Goal: Check status: Check status

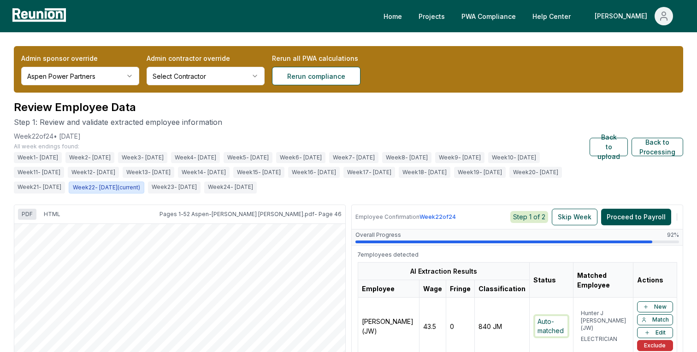
scroll to position [417, 0]
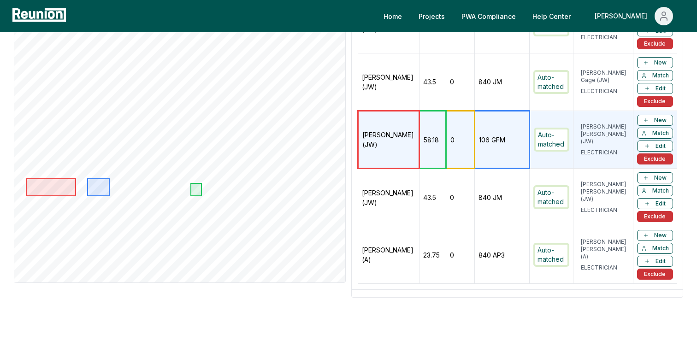
click at [415, 205] on td "[PERSON_NAME] (JW)" at bounding box center [388, 198] width 61 height 58
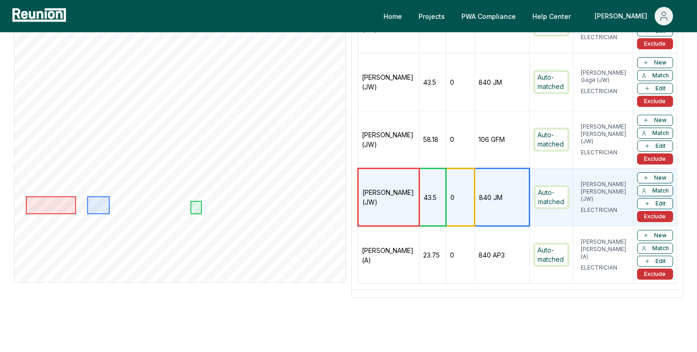
click at [403, 250] on td "[PERSON_NAME] (A)" at bounding box center [388, 255] width 61 height 58
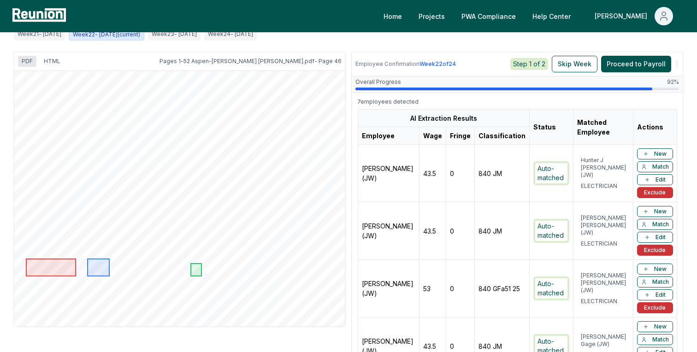
scroll to position [0, 0]
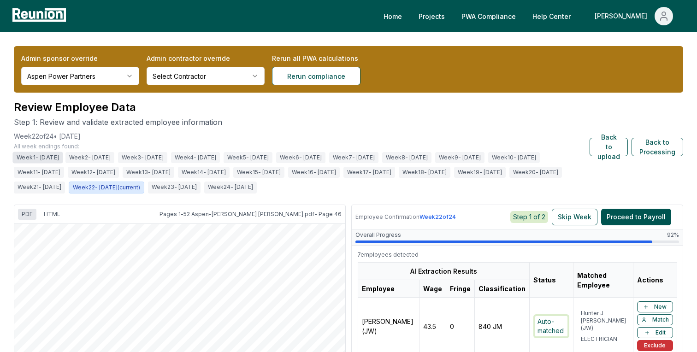
click at [59, 158] on span "Week 1 - [DATE]" at bounding box center [37, 158] width 50 height 12
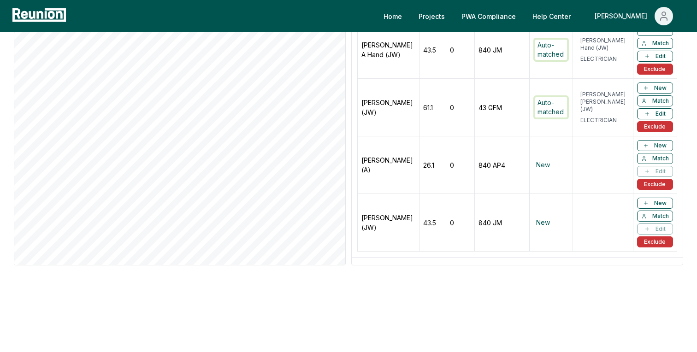
scroll to position [393, 0]
click at [385, 219] on td "[PERSON_NAME] (JW)" at bounding box center [389, 222] width 62 height 58
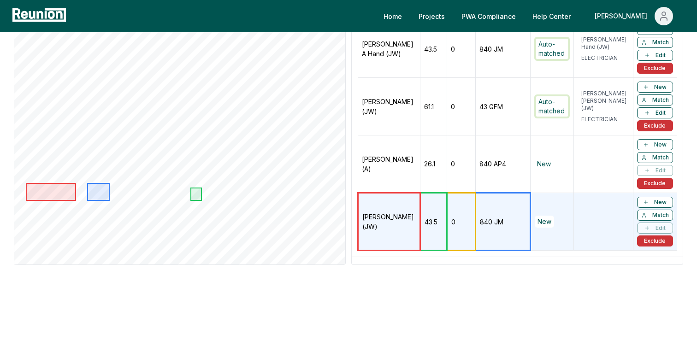
click at [403, 183] on td "[PERSON_NAME] (A)" at bounding box center [389, 165] width 62 height 58
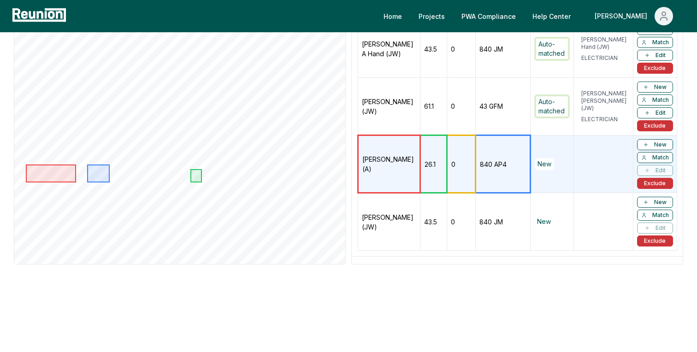
click at [404, 136] on td "[PERSON_NAME] (A)" at bounding box center [389, 165] width 62 height 58
click at [407, 118] on td "[PERSON_NAME] (JW)" at bounding box center [389, 107] width 62 height 58
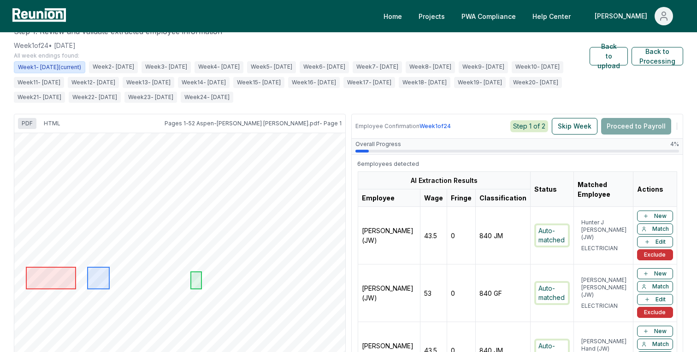
scroll to position [0, 0]
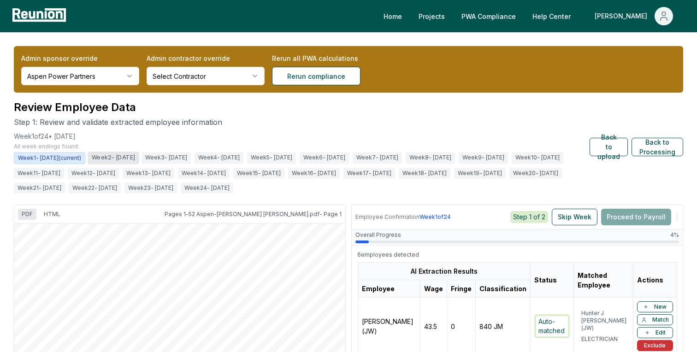
click at [125, 153] on span "Week 2 - [DATE]" at bounding box center [113, 158] width 51 height 12
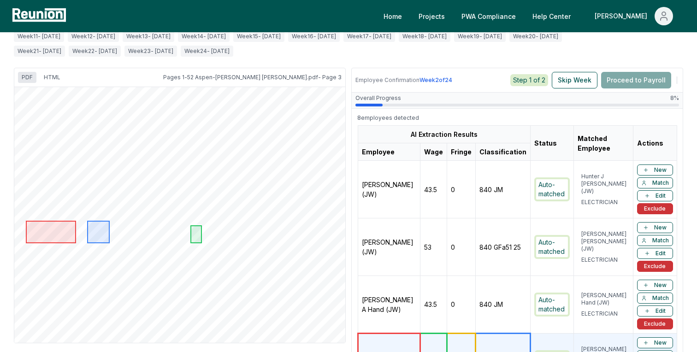
scroll to position [136, 0]
click at [437, 206] on td "43.5" at bounding box center [433, 191] width 27 height 58
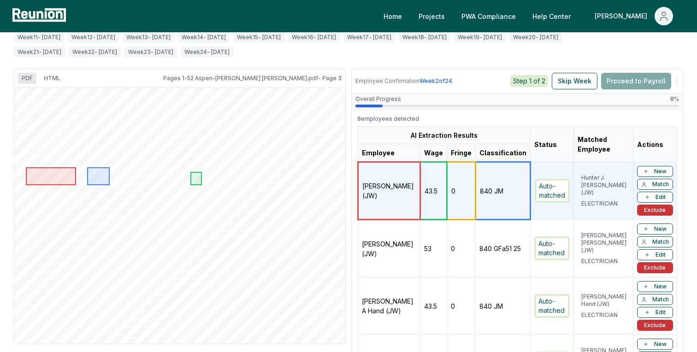
click at [416, 240] on td "[PERSON_NAME] (JW)" at bounding box center [389, 249] width 62 height 58
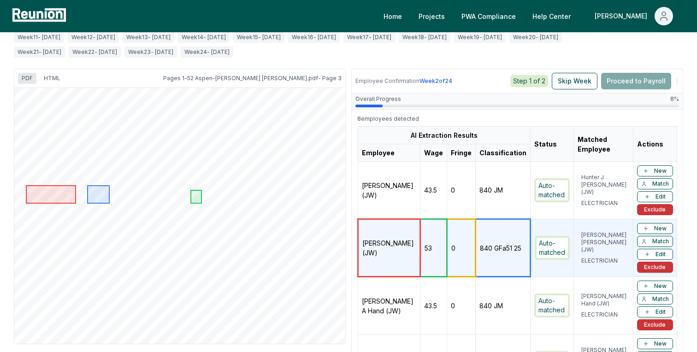
click at [413, 285] on td "[PERSON_NAME] A Hand (JW)" at bounding box center [389, 306] width 62 height 58
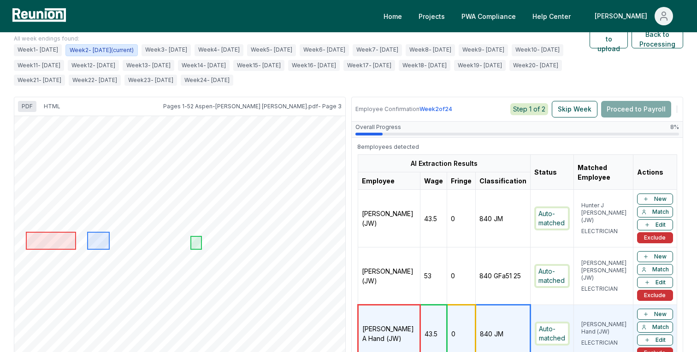
scroll to position [94, 0]
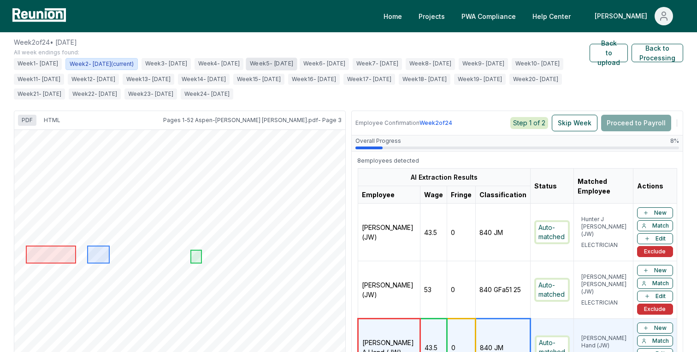
click at [297, 59] on span "Week 5 - [DATE]" at bounding box center [271, 64] width 51 height 12
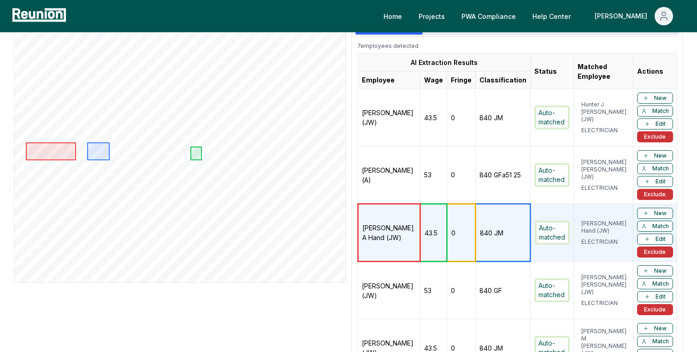
scroll to position [206, 0]
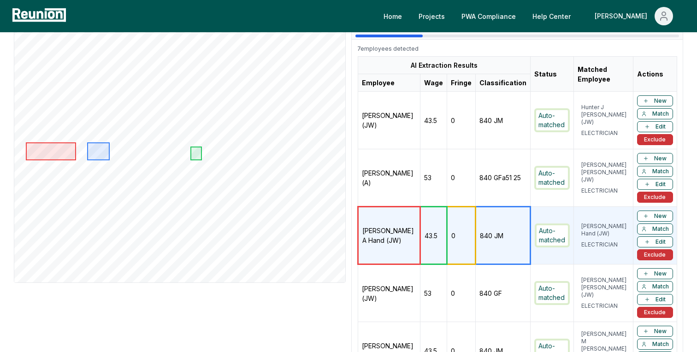
click at [448, 203] on td "0" at bounding box center [461, 178] width 29 height 58
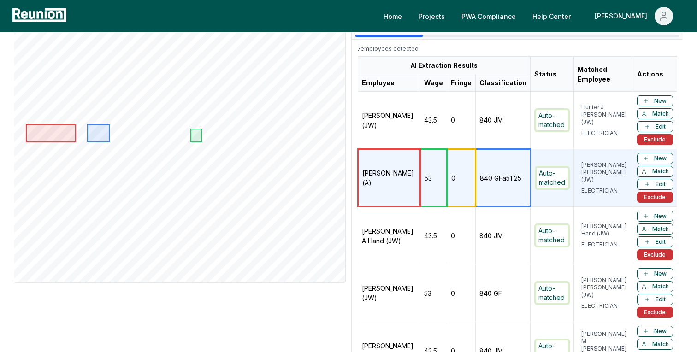
click at [432, 118] on td "43.5" at bounding box center [433, 121] width 27 height 58
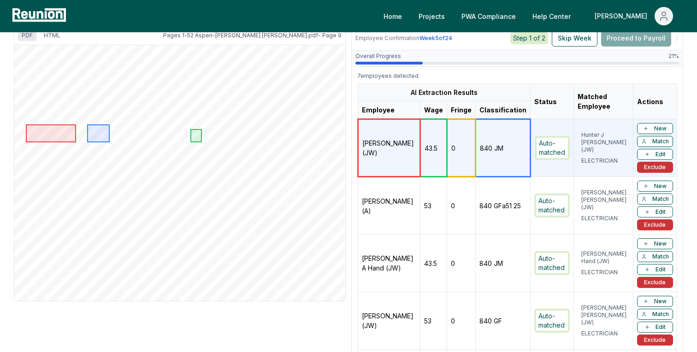
click at [448, 249] on td "0" at bounding box center [461, 264] width 29 height 58
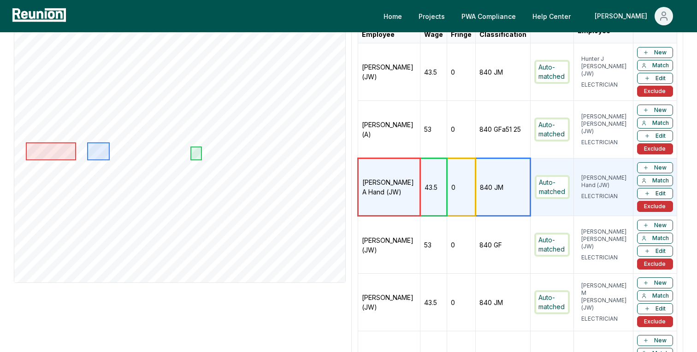
scroll to position [403, 0]
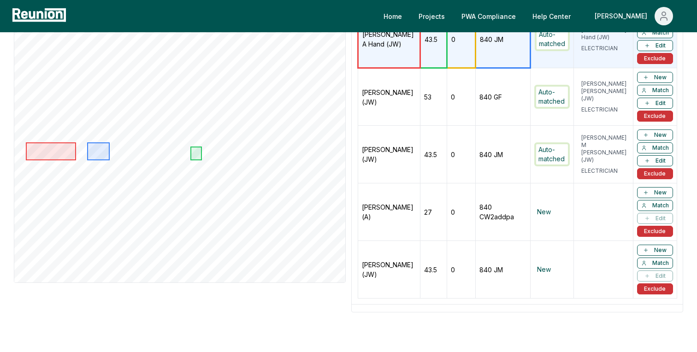
click at [448, 249] on td "0" at bounding box center [461, 270] width 29 height 58
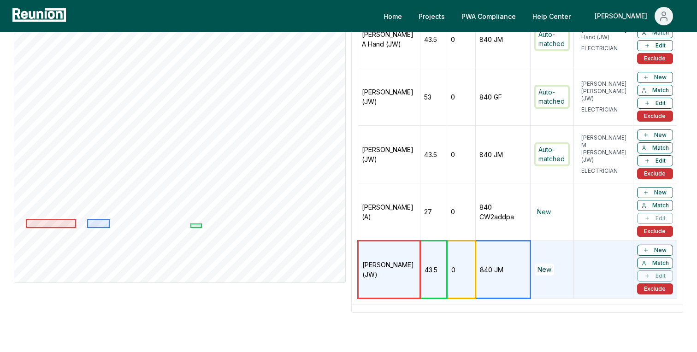
click at [441, 213] on td "27" at bounding box center [433, 213] width 27 height 58
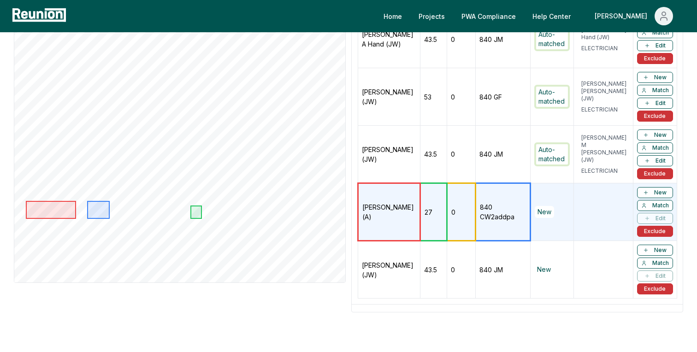
click at [447, 278] on td "0" at bounding box center [461, 270] width 29 height 58
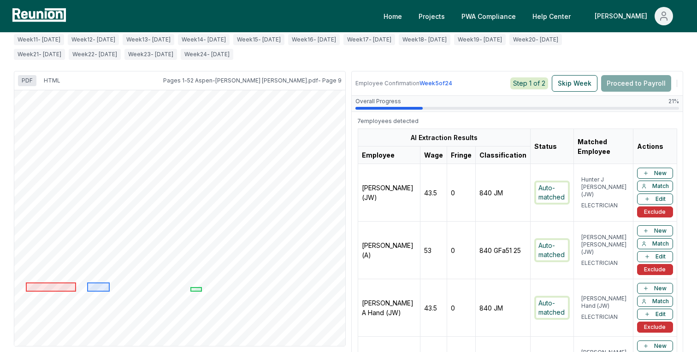
scroll to position [128, 0]
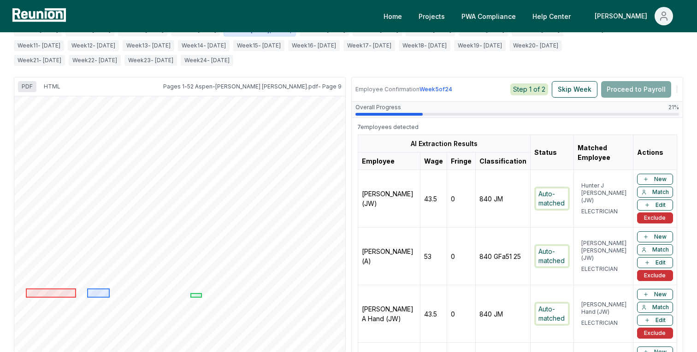
click at [409, 194] on td "[PERSON_NAME] (JW)" at bounding box center [389, 199] width 62 height 58
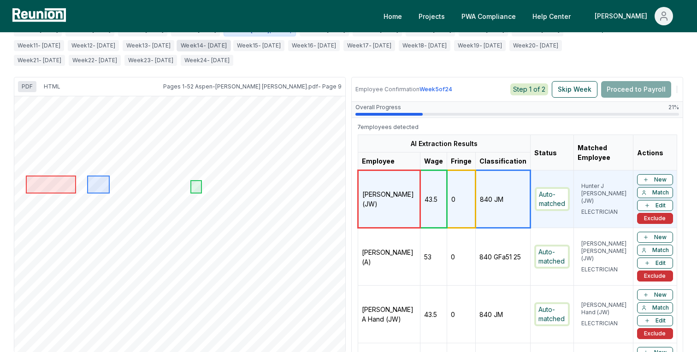
click at [231, 44] on span "Week 14 - [DATE]" at bounding box center [204, 46] width 54 height 12
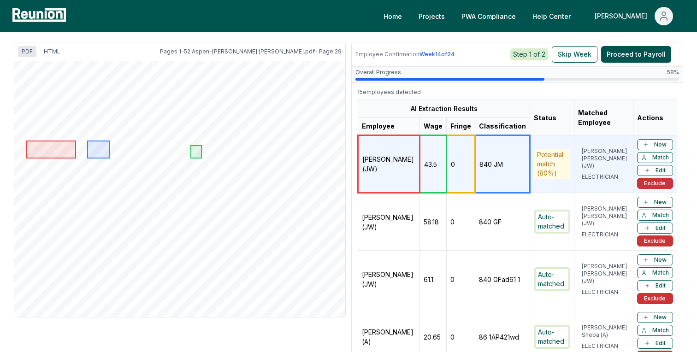
scroll to position [168, 0]
